Goal: Task Accomplishment & Management: Manage account settings

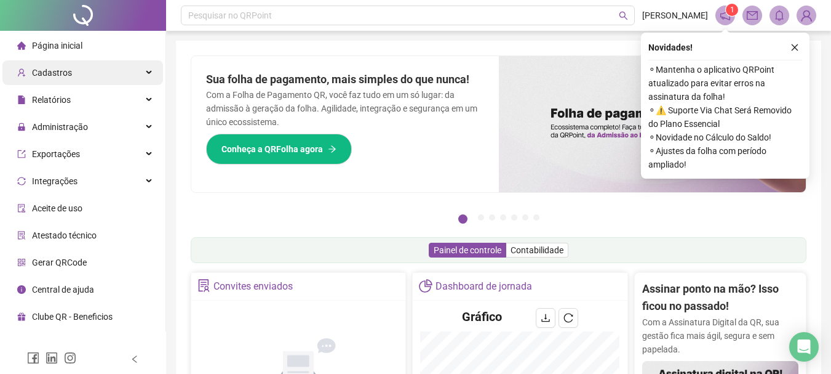
click at [76, 67] on div "Cadastros" at bounding box center [82, 72] width 161 height 25
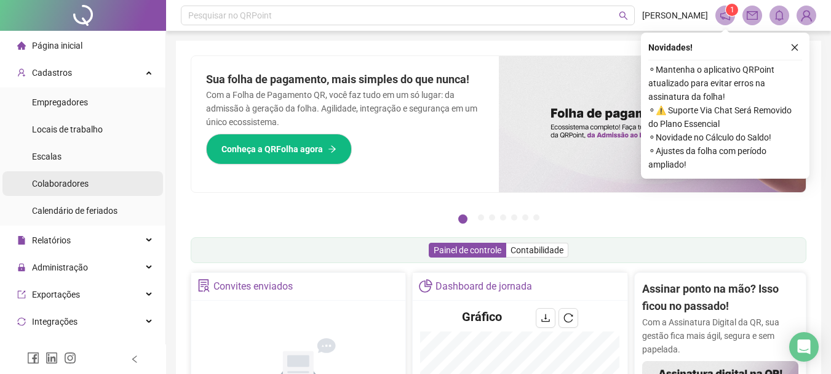
click at [74, 181] on span "Colaboradores" at bounding box center [60, 183] width 57 height 10
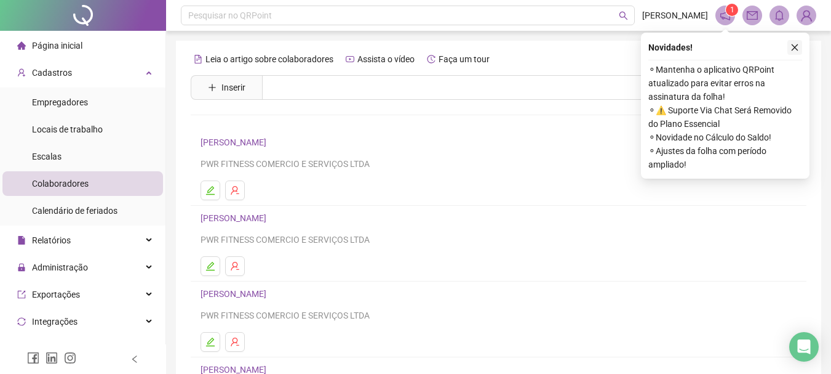
click at [796, 41] on button "button" at bounding box center [795, 47] width 15 height 15
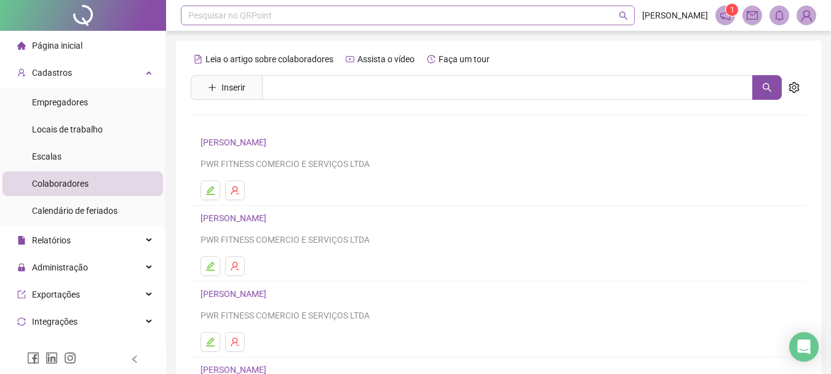
click at [393, 12] on div "Pesquisar no QRPoint" at bounding box center [408, 16] width 454 height 20
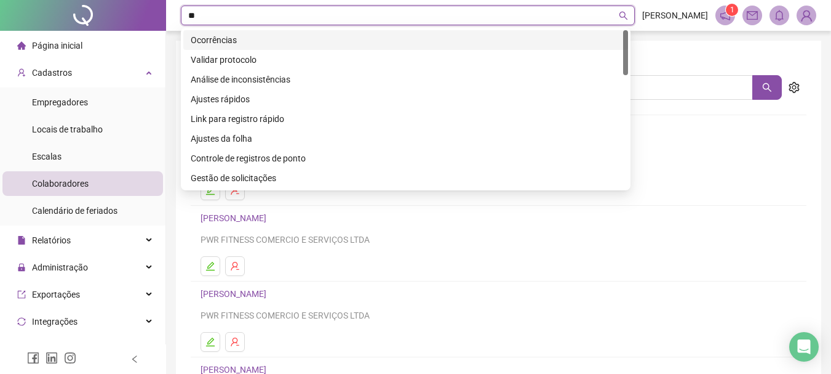
type input "*"
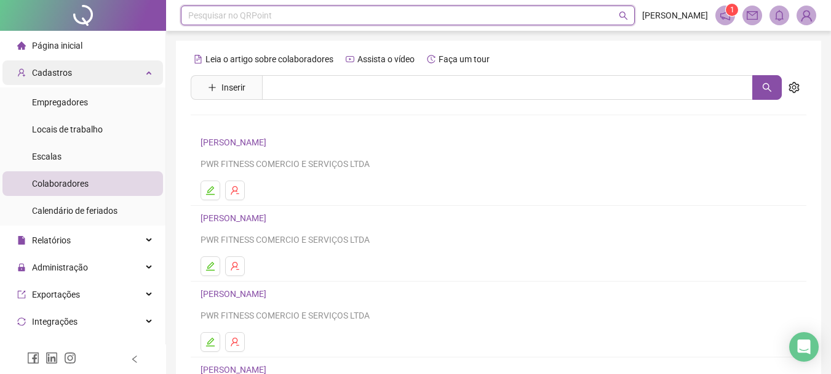
click at [55, 65] on span "Cadastros" at bounding box center [44, 72] width 55 height 25
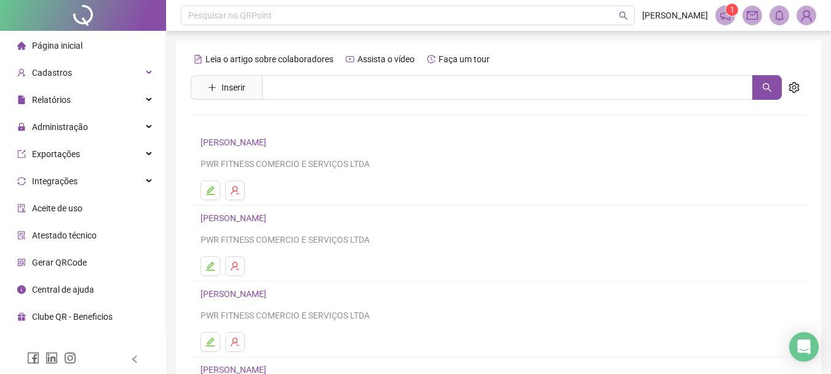
click at [66, 52] on div "Página inicial" at bounding box center [49, 45] width 65 height 25
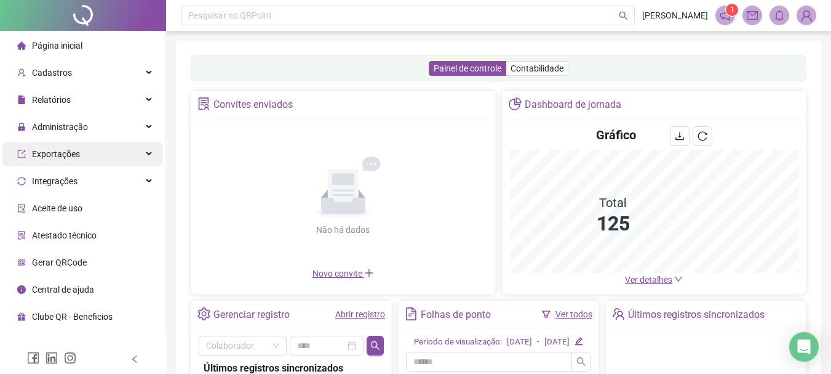
click at [71, 154] on span "Exportações" at bounding box center [56, 154] width 48 height 10
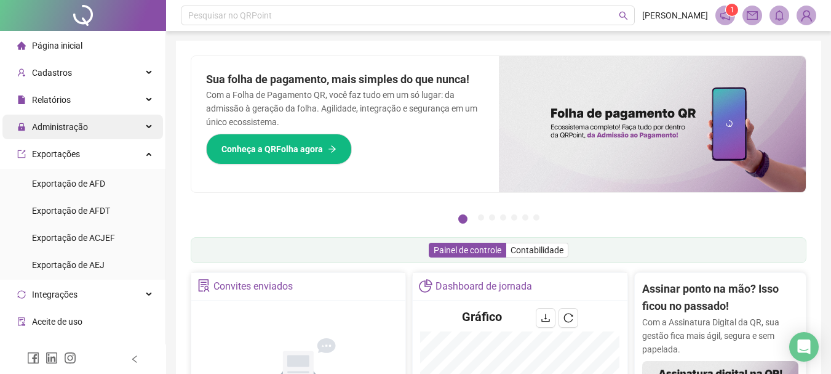
click at [70, 129] on span "Administração" at bounding box center [60, 127] width 56 height 10
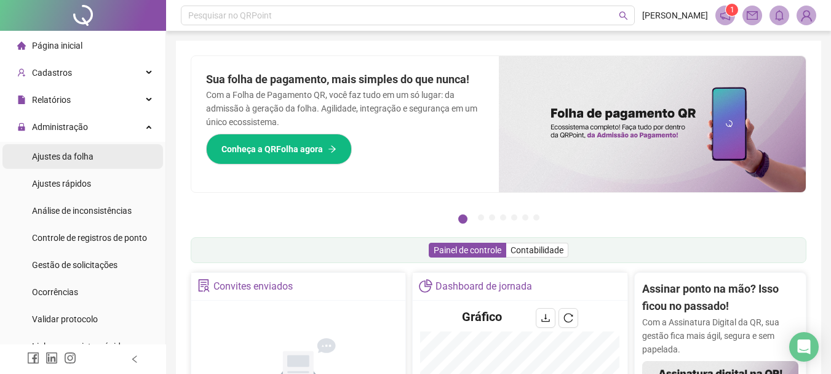
click at [74, 153] on span "Ajustes da folha" at bounding box center [63, 156] width 62 height 10
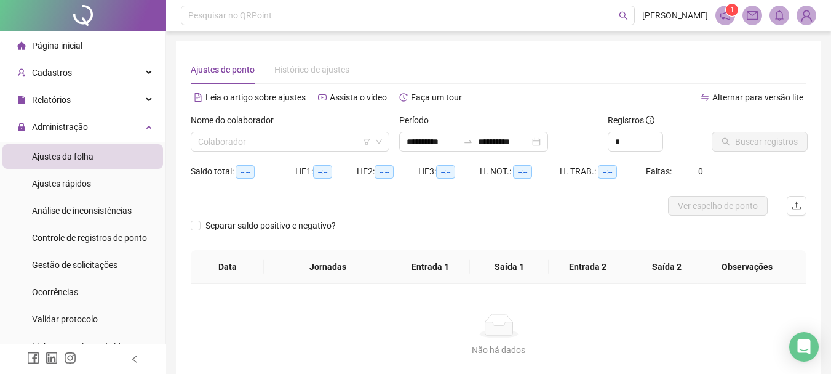
type input "**********"
click at [257, 145] on input "search" at bounding box center [284, 141] width 173 height 18
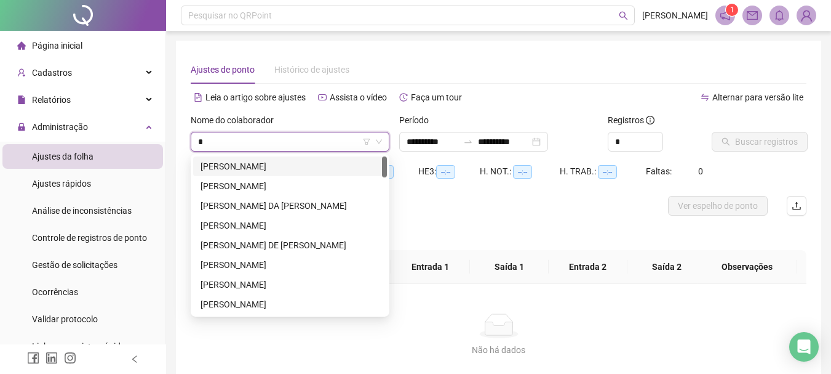
type input "**"
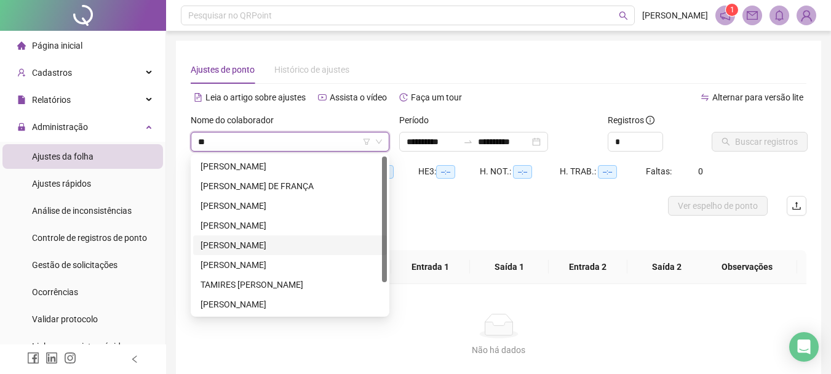
click at [238, 241] on div "[PERSON_NAME]" at bounding box center [290, 245] width 179 height 14
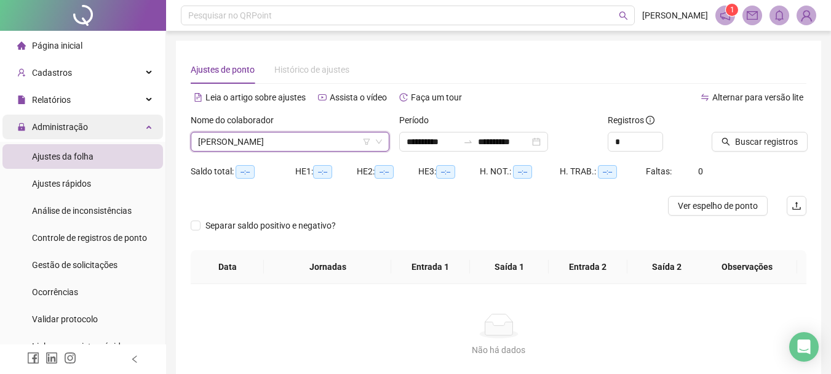
click at [106, 126] on div "Administração" at bounding box center [82, 126] width 161 height 25
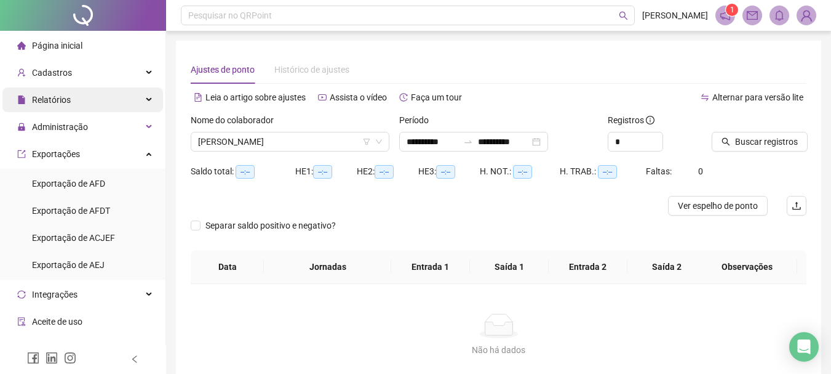
click at [75, 94] on div "Relatórios" at bounding box center [82, 99] width 161 height 25
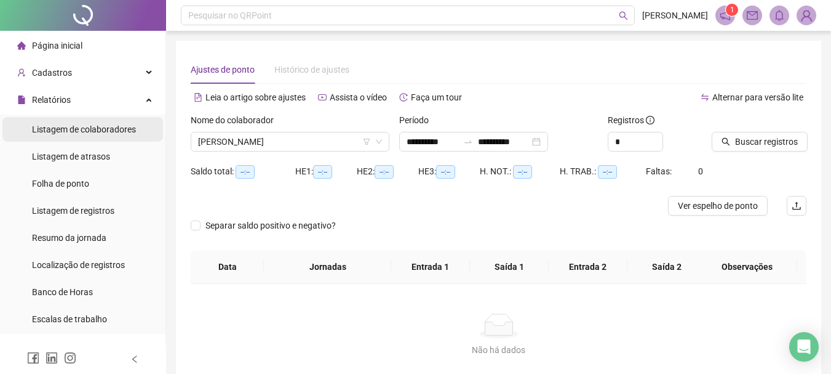
click at [86, 134] on span "Listagem de colaboradores" at bounding box center [84, 129] width 104 height 10
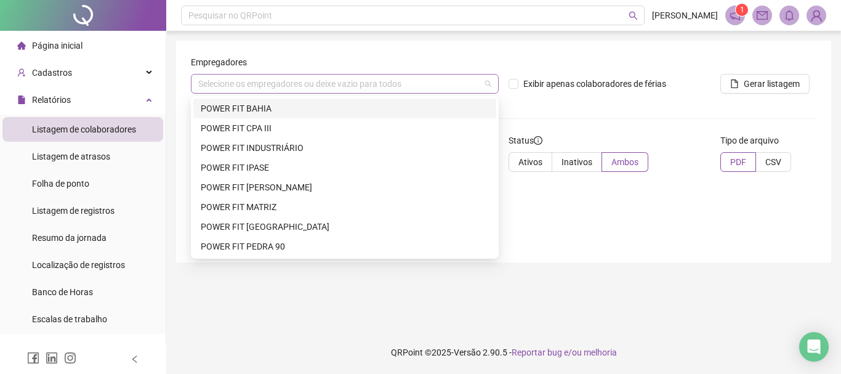
click at [312, 87] on div "Selecione os empregadores ou deixe vazio para todos" at bounding box center [345, 84] width 308 height 20
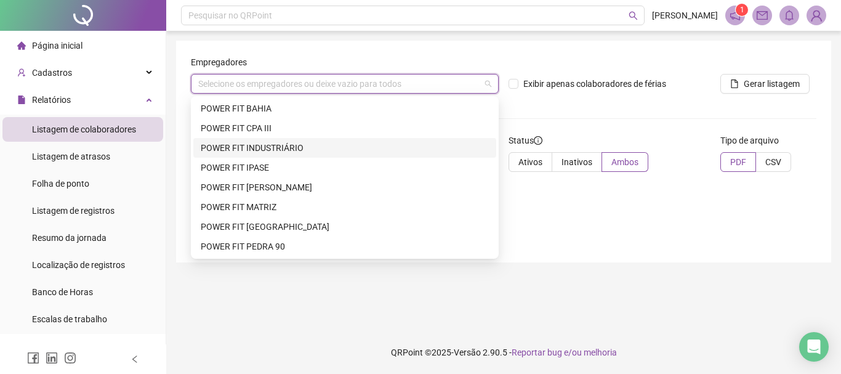
click at [302, 148] on div "POWER FIT INDUSTRIÁRIO" at bounding box center [345, 148] width 288 height 14
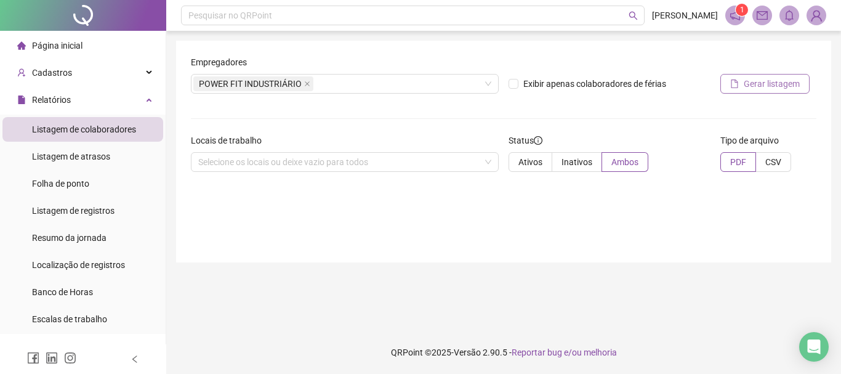
click at [727, 83] on button "Gerar listagem" at bounding box center [764, 84] width 89 height 20
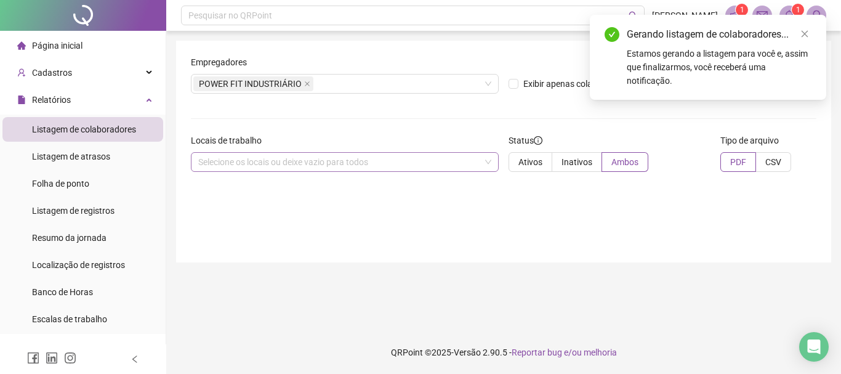
click at [301, 160] on div "Selecione os locais ou deixe vazio para todos" at bounding box center [345, 162] width 308 height 20
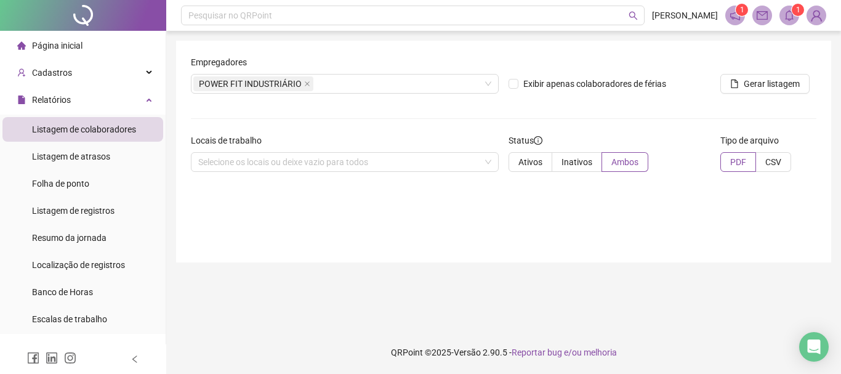
click at [730, 15] on icon "notification" at bounding box center [735, 15] width 10 height 10
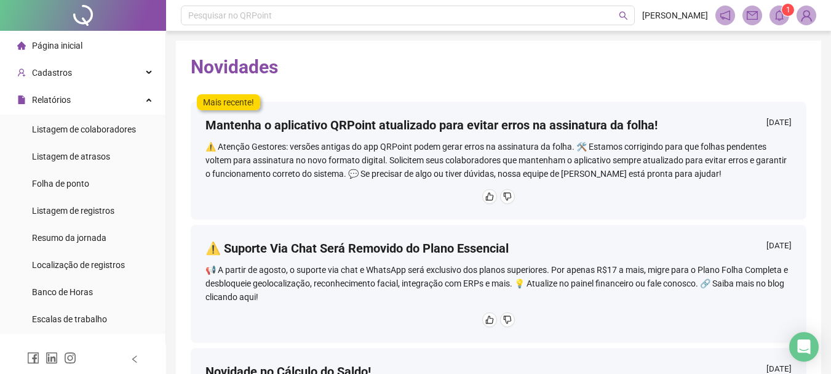
click at [754, 15] on icon "mail" at bounding box center [752, 15] width 11 height 11
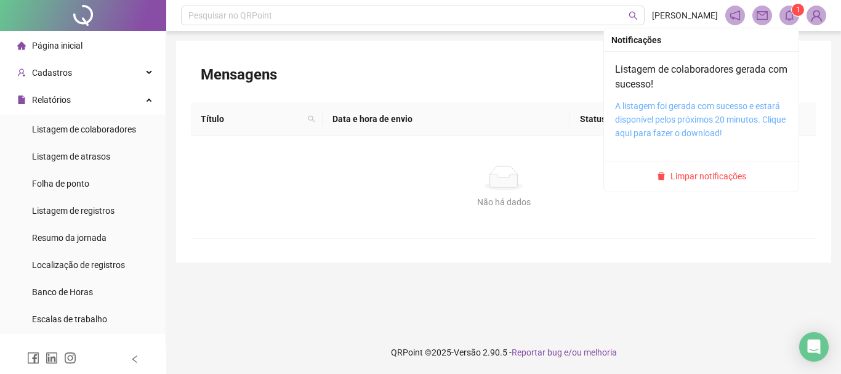
click at [697, 122] on link "A listagem foi gerada com sucesso e estará disponível pelos próximos 20 minutos…" at bounding box center [700, 119] width 170 height 37
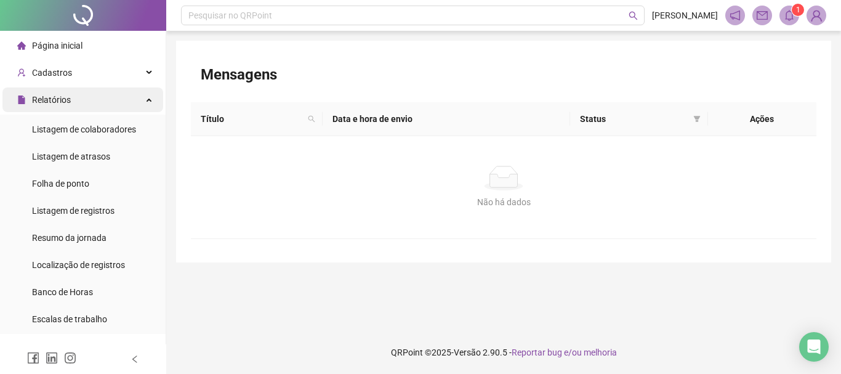
click at [82, 96] on div "Relatórios" at bounding box center [82, 99] width 161 height 25
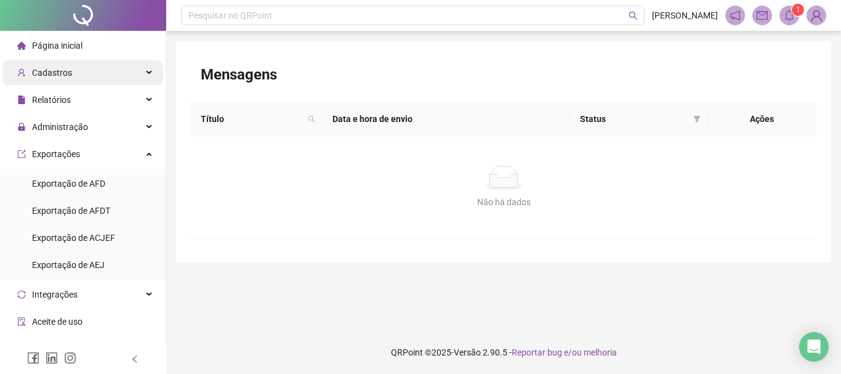
click at [83, 80] on div "Cadastros" at bounding box center [82, 72] width 161 height 25
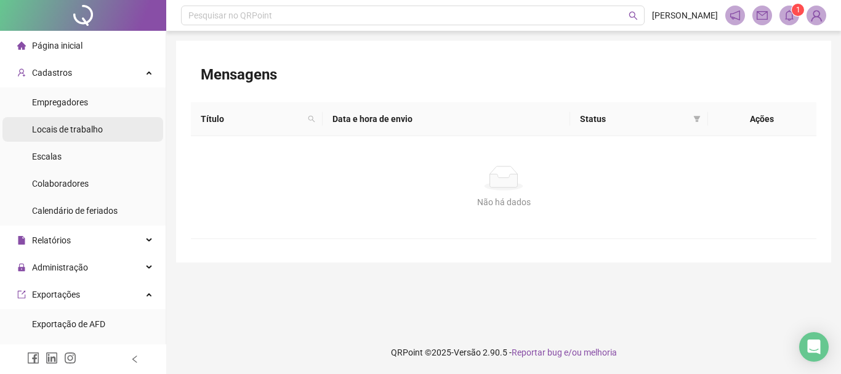
click at [70, 132] on span "Locais de trabalho" at bounding box center [67, 129] width 71 height 10
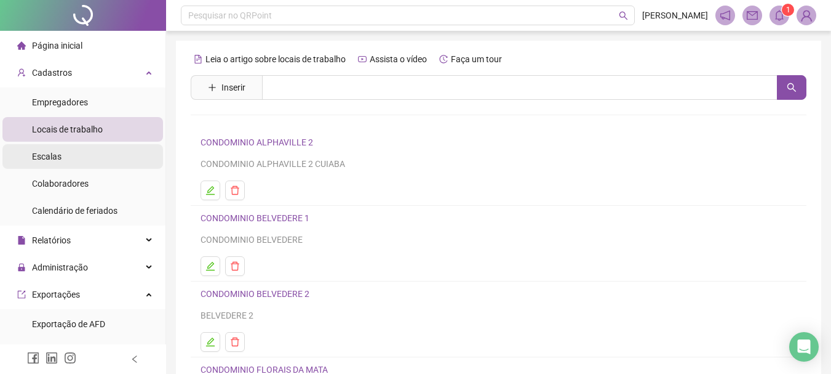
click at [62, 150] on li "Escalas" at bounding box center [82, 156] width 161 height 25
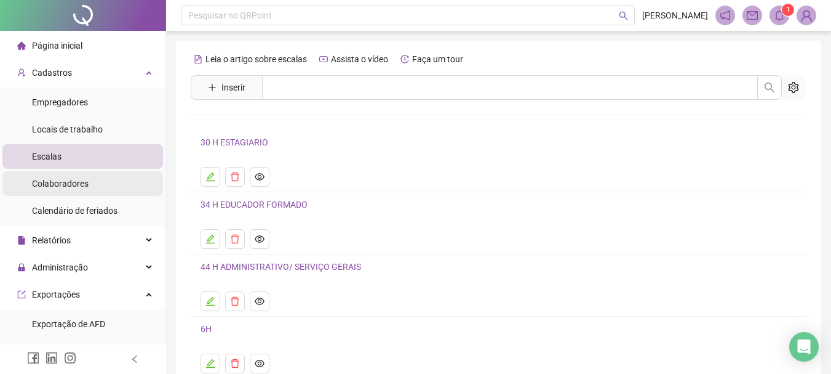
click at [68, 183] on span "Colaboradores" at bounding box center [60, 183] width 57 height 10
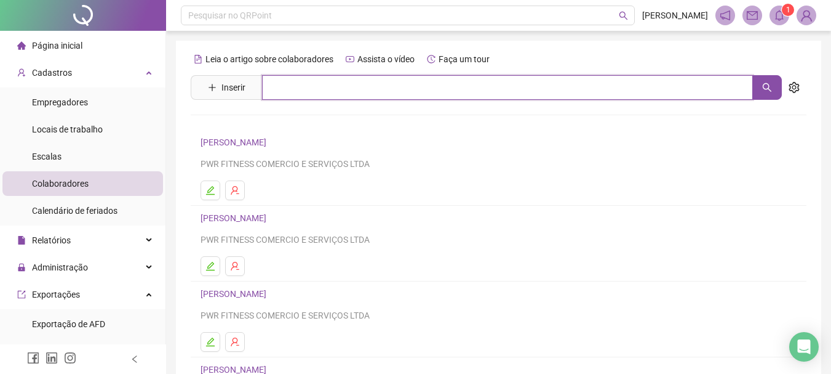
click at [300, 92] on input "text" at bounding box center [507, 87] width 491 height 25
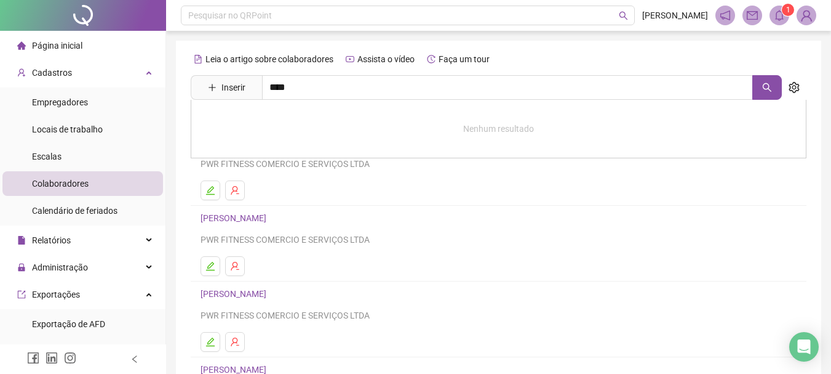
click at [722, 55] on div "Leia o artigo sobre colaboradores Assista o vídeo Faça um tour" at bounding box center [499, 59] width 616 height 20
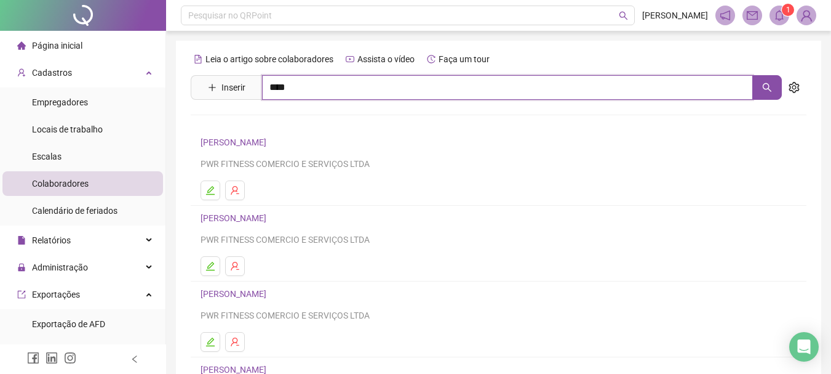
click at [430, 89] on input "****" at bounding box center [507, 87] width 491 height 25
type input "*"
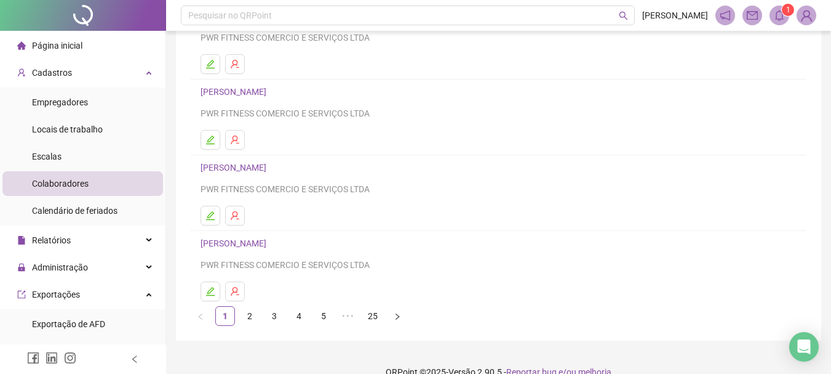
scroll to position [222, 0]
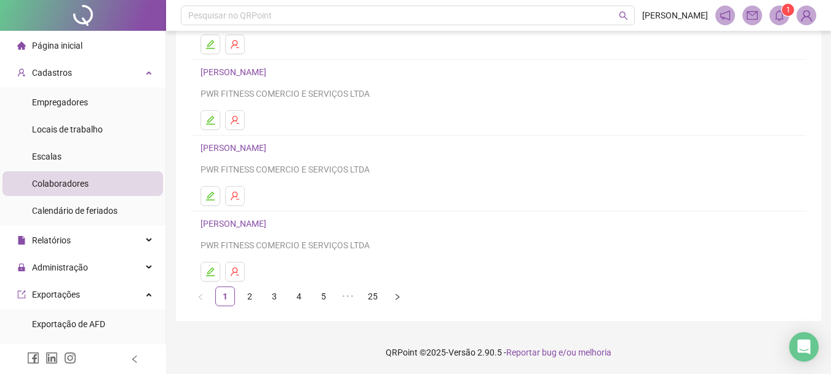
click at [330, 294] on link "5" at bounding box center [323, 296] width 18 height 18
click at [420, 299] on link "25" at bounding box center [422, 296] width 18 height 18
click at [276, 301] on link "21" at bounding box center [274, 296] width 18 height 18
click at [279, 299] on link "19" at bounding box center [274, 296] width 18 height 18
click at [296, 300] on link "18" at bounding box center [299, 296] width 18 height 18
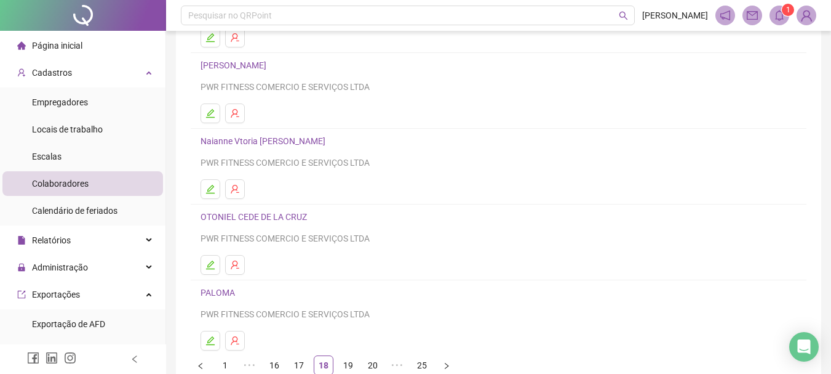
scroll to position [160, 0]
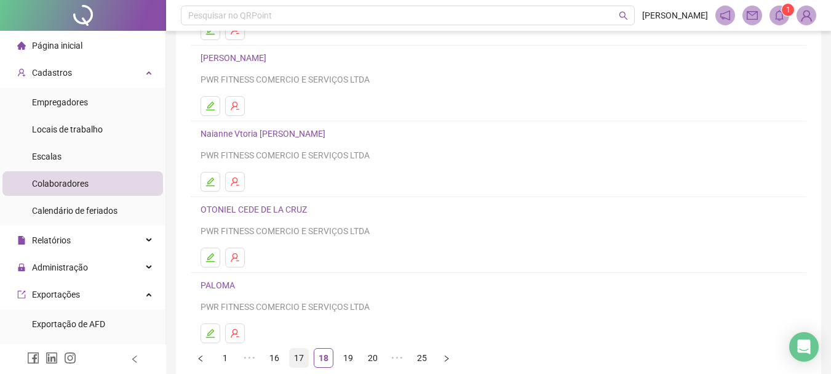
click at [295, 359] on link "17" at bounding box center [299, 357] width 18 height 18
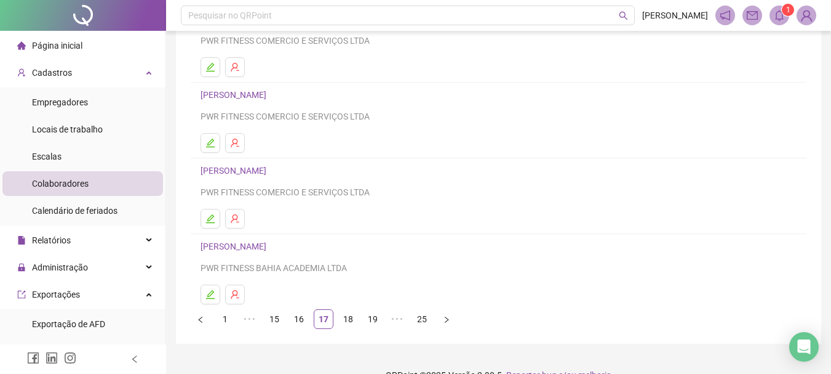
scroll to position [222, 0]
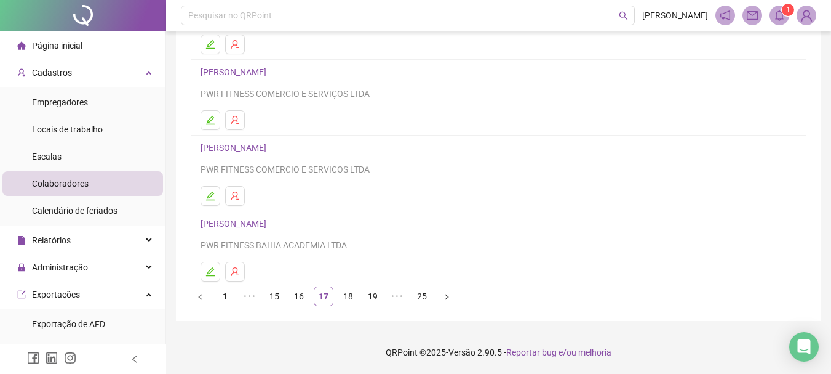
click at [270, 145] on link "[PERSON_NAME]" at bounding box center [236, 148] width 70 height 10
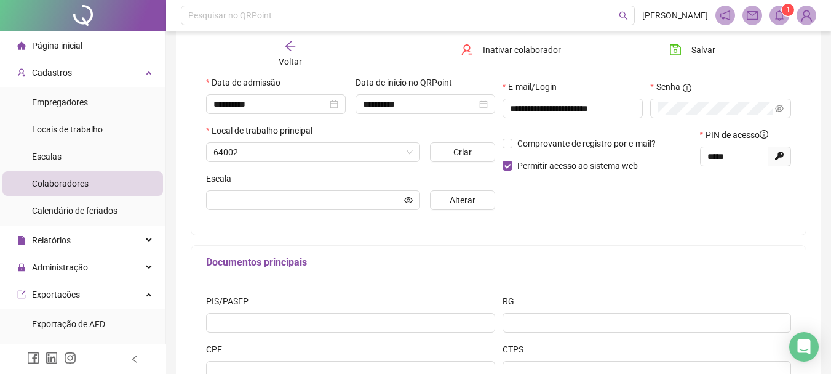
scroll to position [228, 0]
